Goal: Navigation & Orientation: Understand site structure

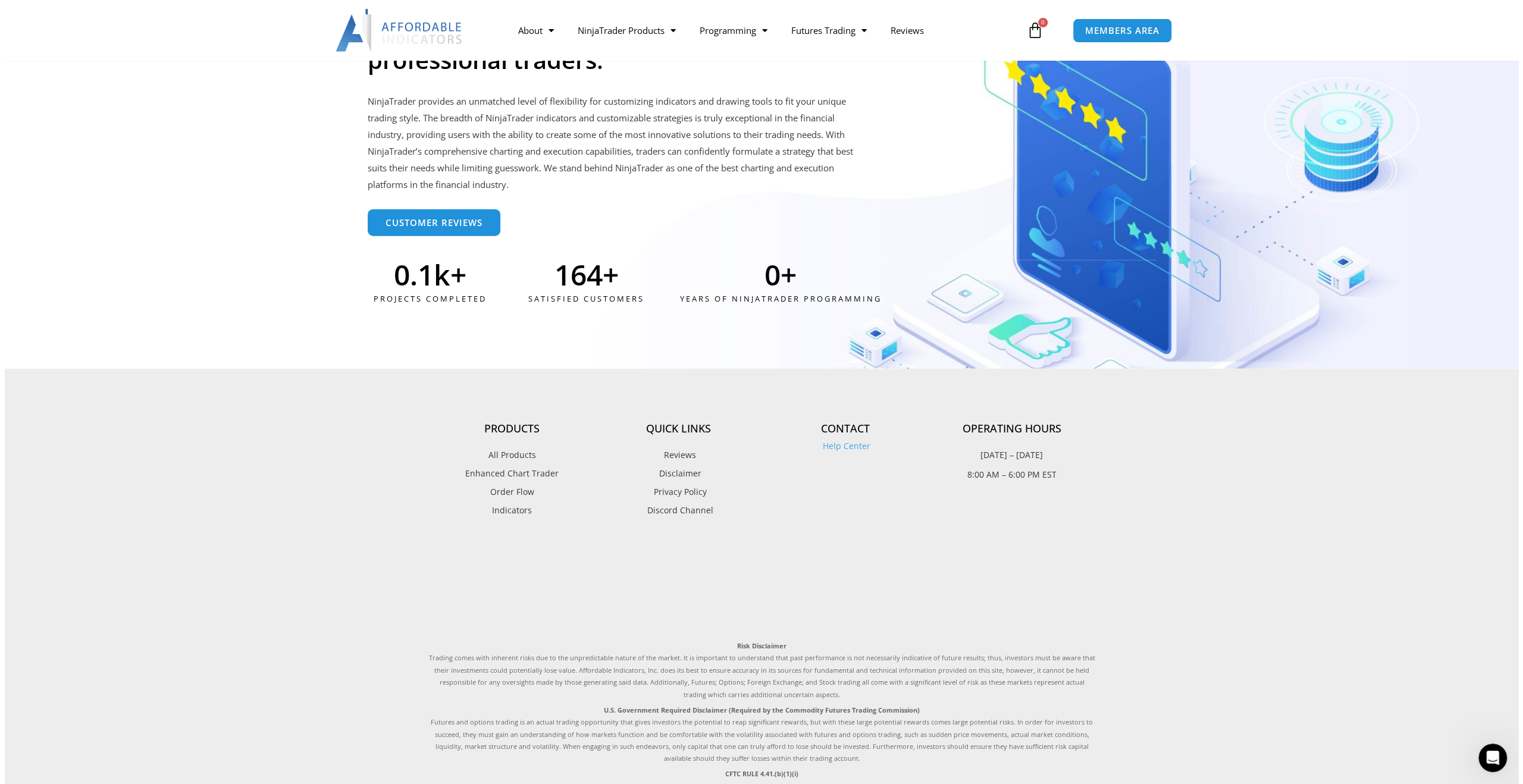
scroll to position [3159, 0]
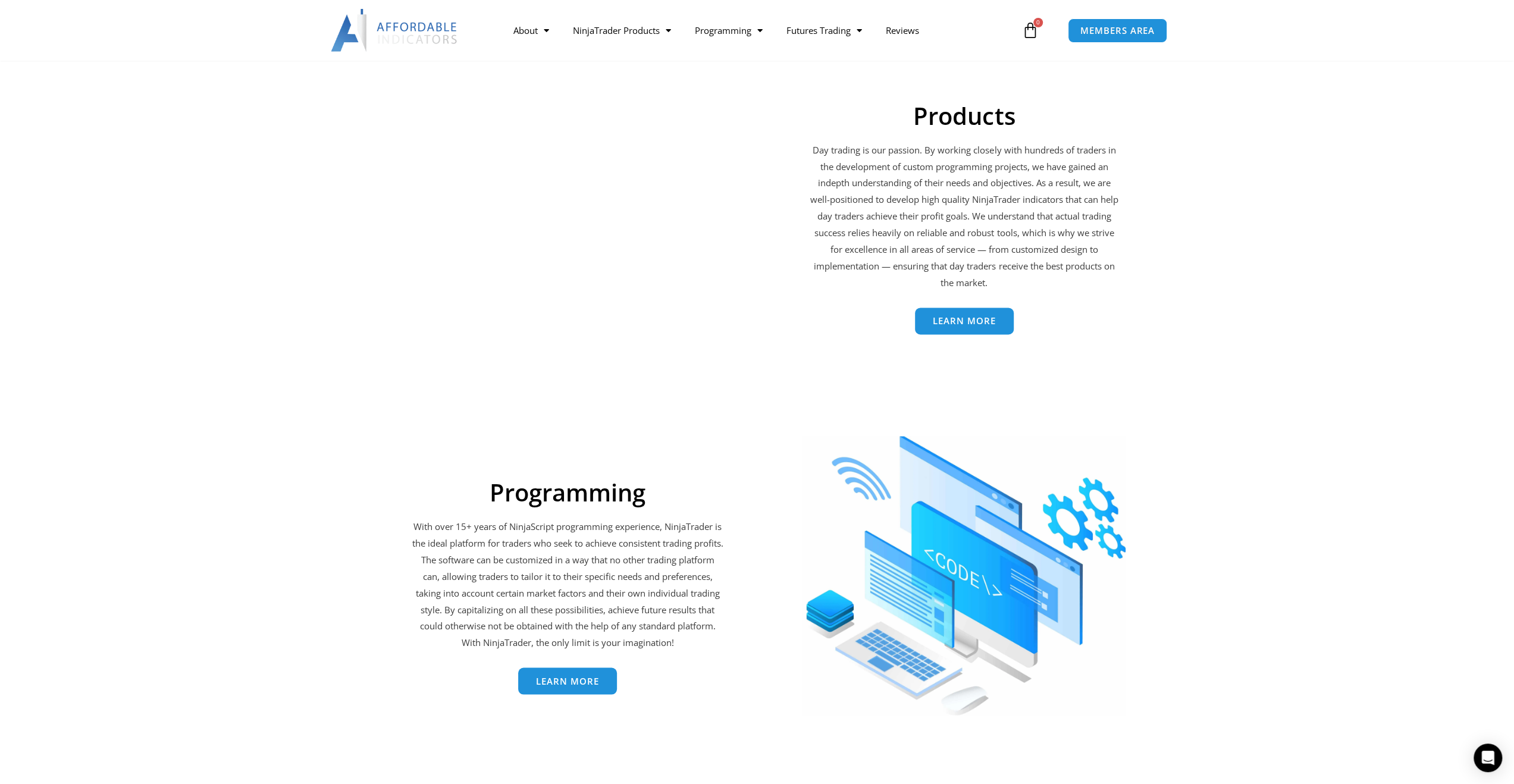
scroll to position [2082, 0]
